Goal: Task Accomplishment & Management: Manage account settings

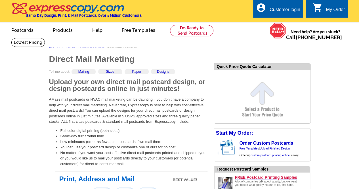
click at [297, 12] on div "Customer login" at bounding box center [285, 11] width 31 height 8
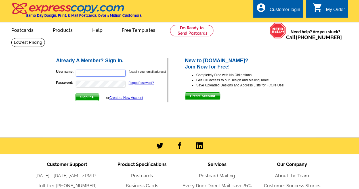
click at [114, 74] on input "Username:" at bounding box center [101, 73] width 50 height 7
type input "tsdeen220@gmail.com"
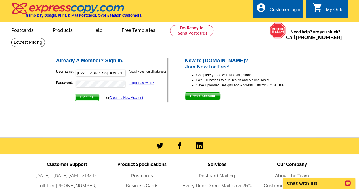
click at [89, 96] on span "Sign In" at bounding box center [88, 97] width 24 height 7
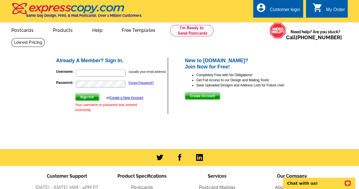
click at [350, 72] on main "Already A Member? Sign In. Username: (usually your email address) Password: For…" at bounding box center [179, 93] width 359 height 111
click at [117, 72] on input "Username:" at bounding box center [101, 73] width 50 height 7
type input "tsdeen220@gmail.com"
click at [95, 99] on span "Sign In" at bounding box center [88, 97] width 24 height 7
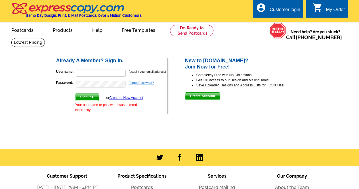
click at [149, 82] on link "Forgot Password?" at bounding box center [141, 82] width 25 height 3
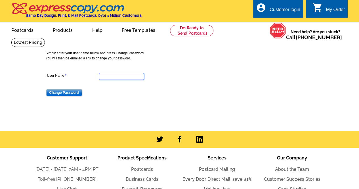
click at [125, 78] on input "User Name" at bounding box center [121, 76] width 45 height 7
type input "tsdeen220@gmail.com"
click at [59, 94] on input "Change Password" at bounding box center [64, 92] width 36 height 7
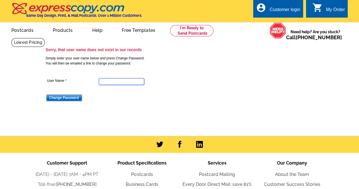
click at [124, 82] on input "User Name" at bounding box center [121, 81] width 45 height 7
type input "Taheerah"
click at [61, 99] on input "Change Password" at bounding box center [64, 97] width 36 height 7
click at [335, 48] on main "Sorry, that user name does not exist in our records Simply enter your user name…" at bounding box center [179, 87] width 359 height 98
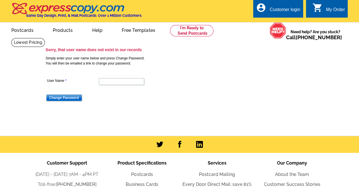
click at [285, 13] on div "Customer login" at bounding box center [285, 11] width 31 height 8
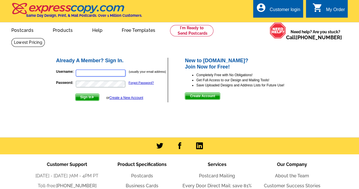
click at [115, 72] on input "Username:" at bounding box center [101, 73] width 50 height 7
type input "[EMAIL_ADDRESS][DOMAIN_NAME]"
click at [85, 99] on span "Sign In" at bounding box center [88, 97] width 24 height 7
